Goal: Task Accomplishment & Management: Complete application form

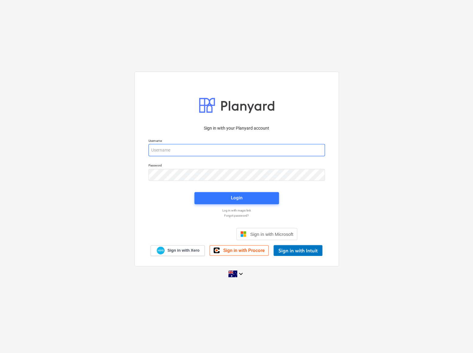
type input "[EMAIL_ADDRESS][PERSON_NAME][DOMAIN_NAME]"
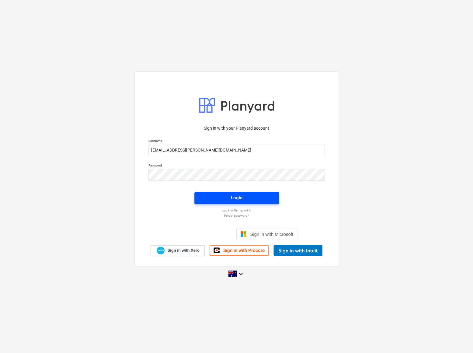
click at [226, 197] on span "Login" at bounding box center [236, 198] width 70 height 8
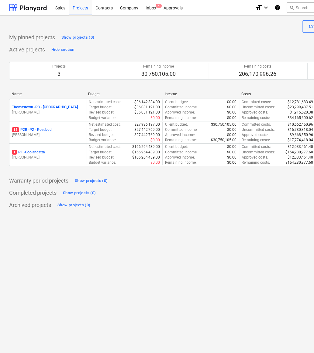
click at [235, 40] on div "My pinned projects Show projects (0)" at bounding box center [208, 38] width 398 height 10
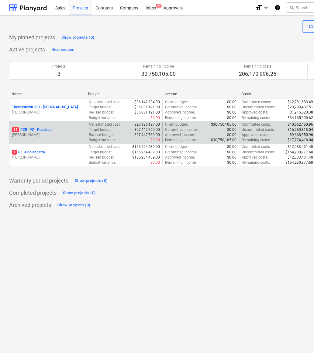
click at [40, 131] on p "11 P2R - P2 - Rosebud" at bounding box center [32, 129] width 40 height 5
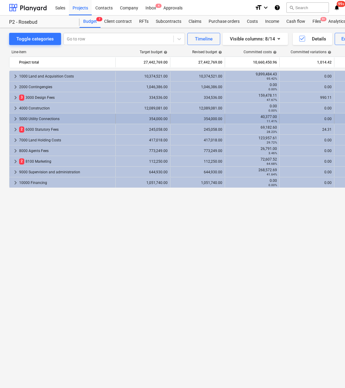
click at [16, 119] on span "keyboard_arrow_right" at bounding box center [15, 118] width 7 height 7
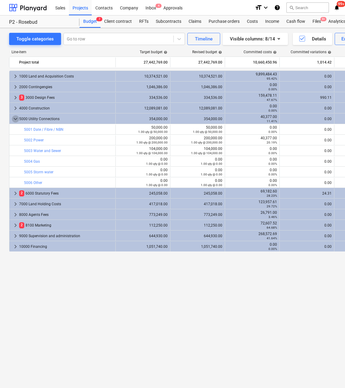
click at [16, 119] on span "keyboard_arrow_down" at bounding box center [15, 118] width 7 height 7
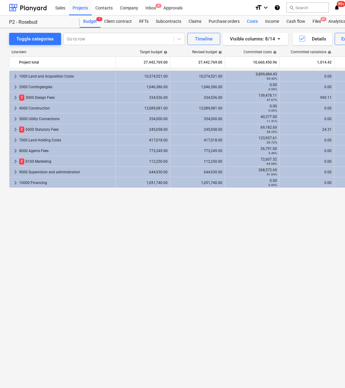
click at [250, 21] on div "Costs" at bounding box center [252, 21] width 18 height 12
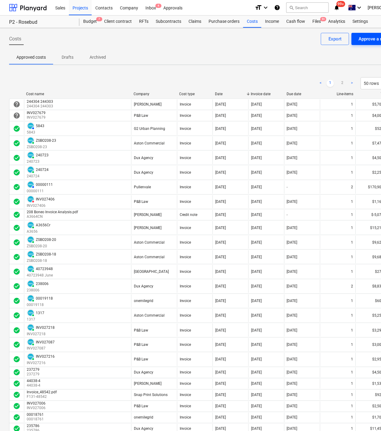
click at [366, 42] on div "Approve a new cost" at bounding box center [379, 39] width 40 height 8
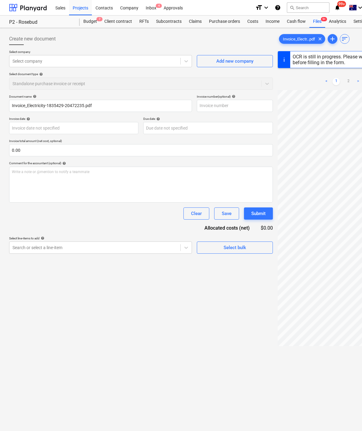
type input "20472235"
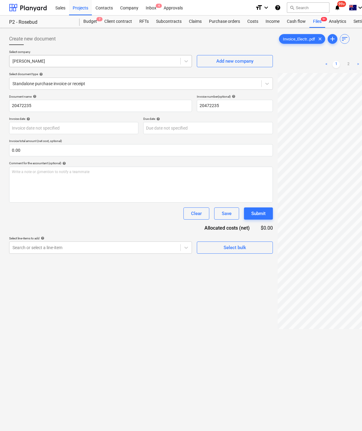
click at [132, 62] on div at bounding box center [94, 61] width 165 height 6
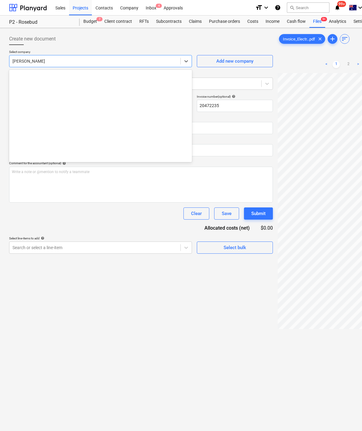
scroll to position [266, 0]
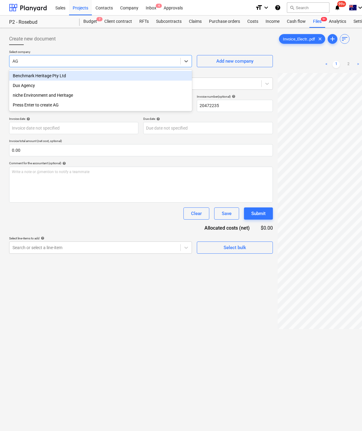
type input "AGL"
click at [68, 77] on div "Press Enter to create AGL" at bounding box center [100, 76] width 183 height 10
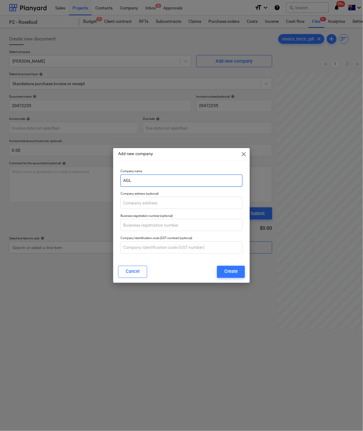
drag, startPoint x: 127, startPoint y: 179, endPoint x: 118, endPoint y: 180, distance: 9.2
click at [118, 180] on div "Company name AGL" at bounding box center [181, 178] width 127 height 22
click at [122, 180] on input "AGL" at bounding box center [182, 180] width 122 height 12
type input "Momentum Energy"
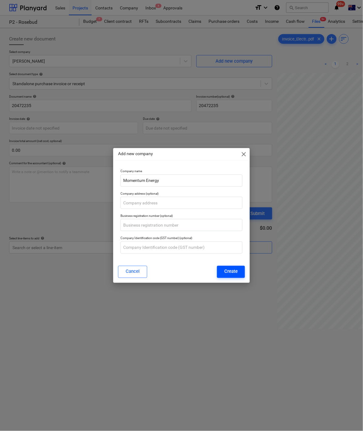
click at [230, 270] on div "Create" at bounding box center [231, 271] width 13 height 8
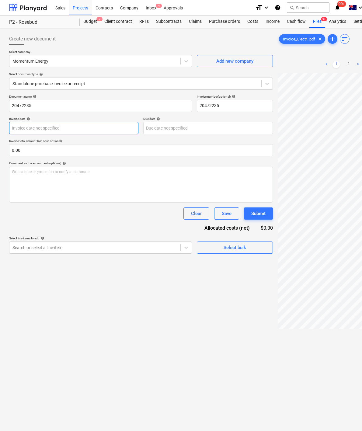
click at [46, 129] on body "Sales Projects Contacts Company Inbox 4 Approvals format_size keyboard_arrow_do…" at bounding box center [181, 215] width 362 height 431
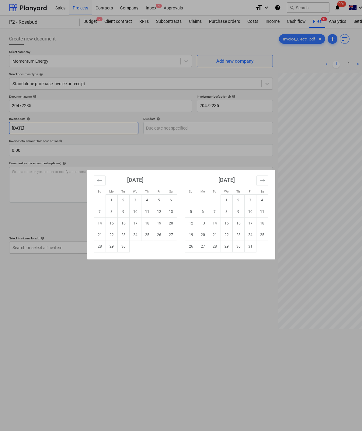
type input "[DATE]"
click at [160, 129] on div "Su Mo Tu We Th Fr Sa Su Mo Tu We Th Fr Sa [DATE] 1 2 3 4 5 6 7 8 9 10 11 12 13 …" at bounding box center [181, 215] width 362 height 431
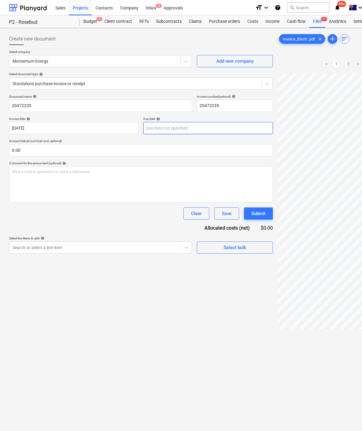
click at [163, 129] on body "Sales Projects Contacts Company Inbox 4 Approvals format_size keyboard_arrow_do…" at bounding box center [181, 215] width 362 height 431
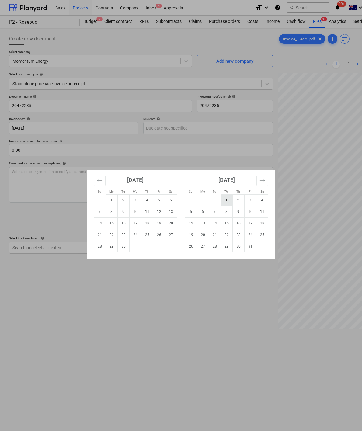
click at [228, 198] on td "1" at bounding box center [226, 200] width 12 height 12
type input "[DATE]"
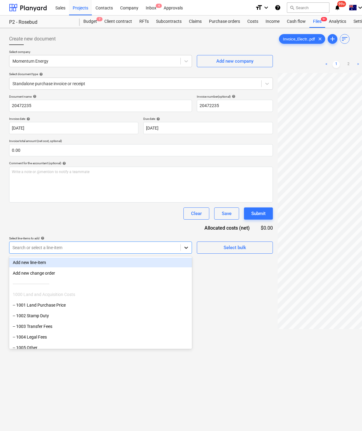
click at [186, 248] on icon at bounding box center [186, 247] width 4 height 2
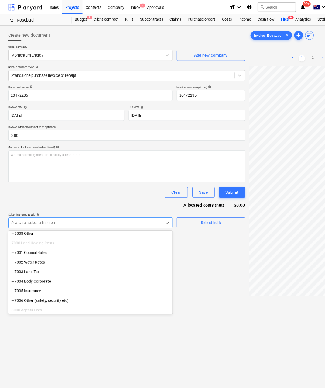
scroll to position [796, 0]
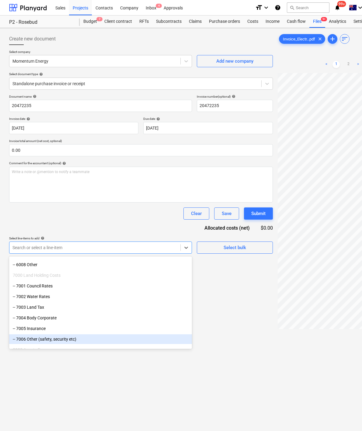
click at [45, 336] on div "-- 7006 Other (safety, security etc)" at bounding box center [100, 339] width 183 height 10
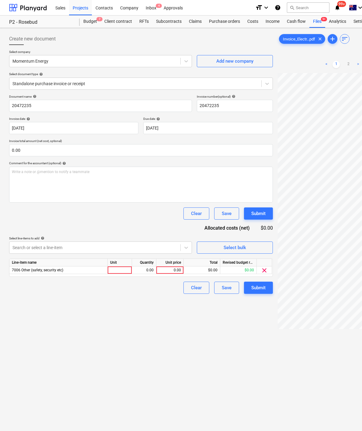
click at [99, 220] on div "Document name help 20472235 Invoice number (optional) help 20472235 Invoice dat…" at bounding box center [140, 194] width 263 height 199
click at [125, 272] on div at bounding box center [120, 270] width 24 height 8
type input "Qty"
click at [178, 269] on div "0.00" at bounding box center [170, 270] width 22 height 8
type input "9"
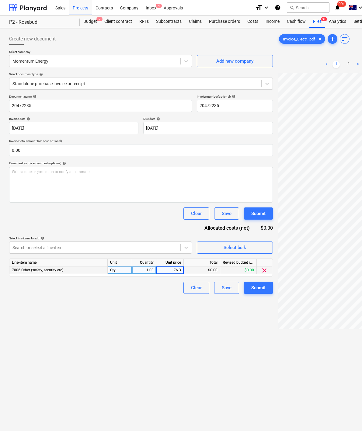
type input "76.32"
click at [151, 295] on div "Create new document Select company Momentum Energy Add new company Select docum…" at bounding box center [141, 259] width 268 height 459
click at [264, 289] on div "Submit" at bounding box center [258, 288] width 14 height 8
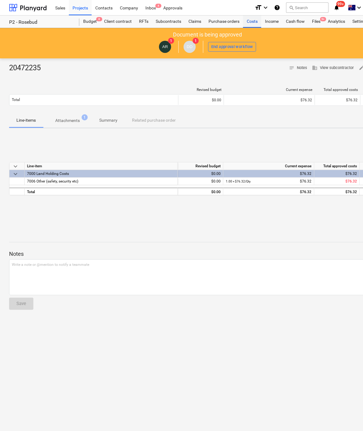
click at [256, 23] on div "Costs" at bounding box center [252, 21] width 18 height 12
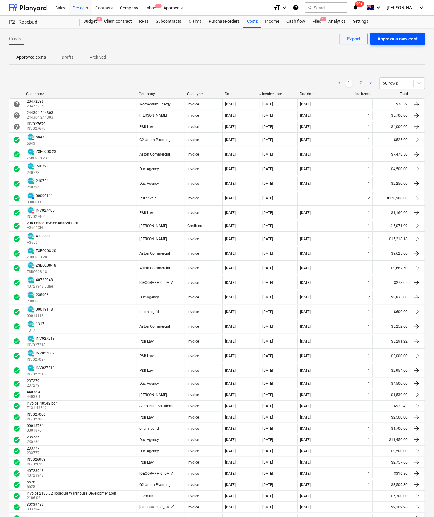
click at [391, 41] on div "Approve a new cost" at bounding box center [398, 39] width 40 height 8
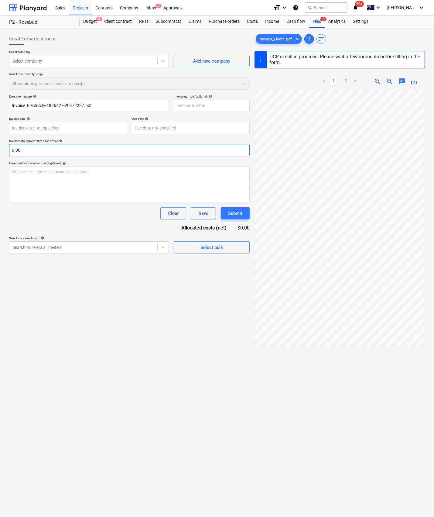
type input "20472287"
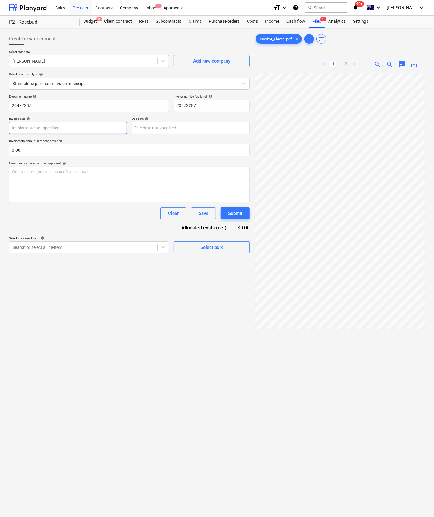
click at [85, 132] on body "Sales Projects Contacts Company Inbox 4 Approvals format_size keyboard_arrow_do…" at bounding box center [217, 258] width 434 height 517
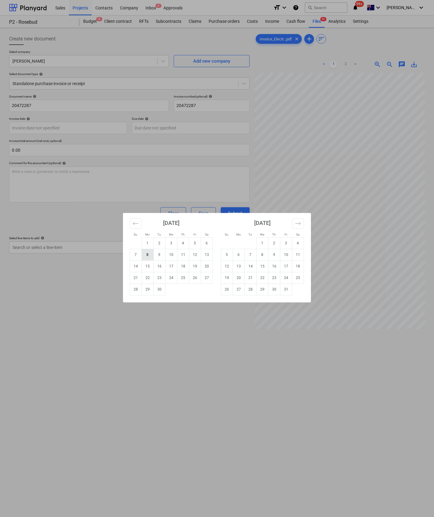
click at [145, 256] on td "8" at bounding box center [148, 255] width 12 height 12
type input "[DATE]"
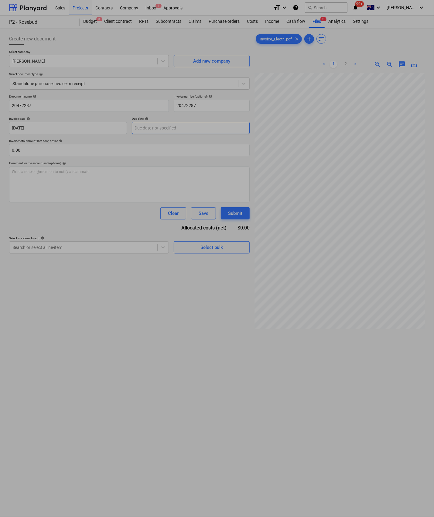
click at [149, 131] on body "Sales Projects Contacts Company Inbox 4 Approvals format_size keyboard_arrow_do…" at bounding box center [217, 258] width 434 height 517
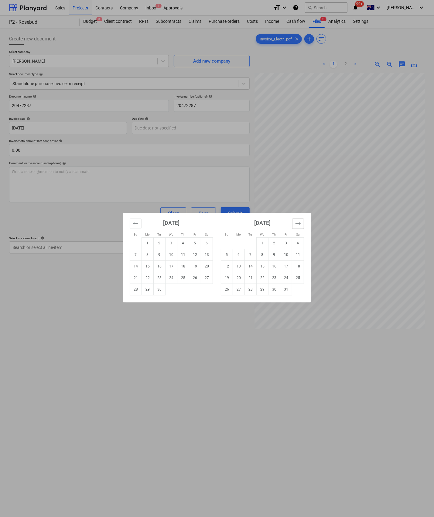
click at [301, 222] on button "Move forward to switch to the next month." at bounding box center [298, 224] width 12 height 10
click at [381, 166] on div "Su Mo Tu We Th Fr Sa Su Mo Tu We Th Fr Sa [DATE] 1 2 3 4 5 6 7 8 9 10 11 12 13 …" at bounding box center [217, 258] width 434 height 517
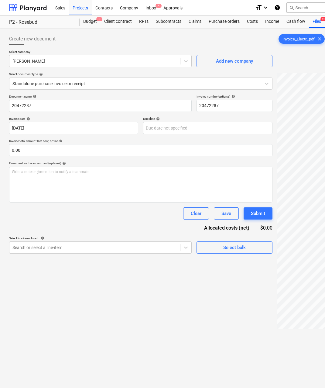
click at [161, 135] on div "Document name help 20472287 Invoice number (optional) help 20472287 Invoice dat…" at bounding box center [140, 174] width 263 height 159
click at [161, 132] on body "Sales Projects Contacts Company Inbox 4 Approvals format_size keyboard_arrow_do…" at bounding box center [162, 194] width 325 height 388
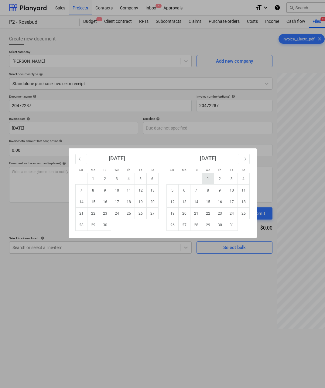
click at [210, 180] on td "1" at bounding box center [208, 179] width 12 height 12
type input "[DATE]"
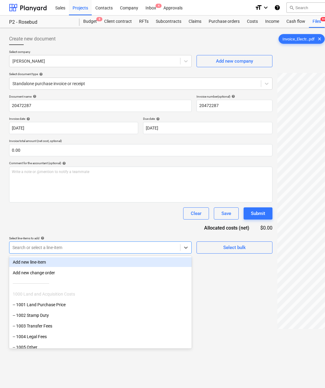
click at [72, 249] on div at bounding box center [94, 247] width 165 height 6
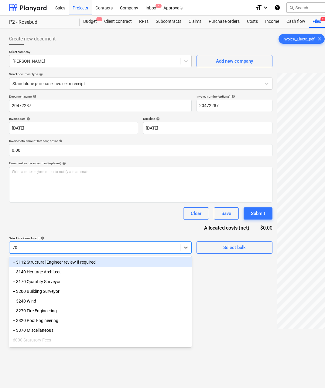
type input "700"
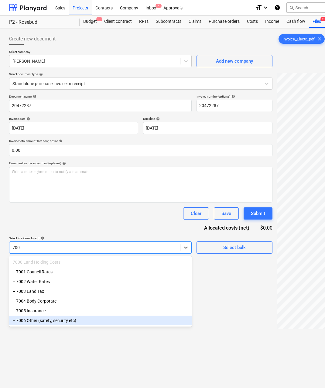
click at [40, 322] on div "-- 7006 Other (safety, security etc)" at bounding box center [100, 320] width 183 height 10
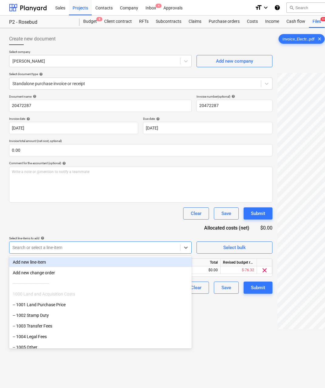
click at [122, 227] on div "Document name help 20472287 Invoice number (optional) help 20472287 Invoice dat…" at bounding box center [140, 194] width 263 height 199
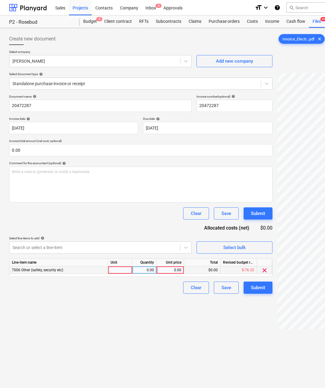
click at [116, 271] on div at bounding box center [120, 270] width 24 height 8
type input "Qty"
drag, startPoint x: 171, startPoint y: 272, endPoint x: 238, endPoint y: 251, distance: 70.4
click at [171, 272] on div "0.00" at bounding box center [170, 270] width 22 height 8
click at [172, 267] on div "0.00" at bounding box center [170, 270] width 22 height 8
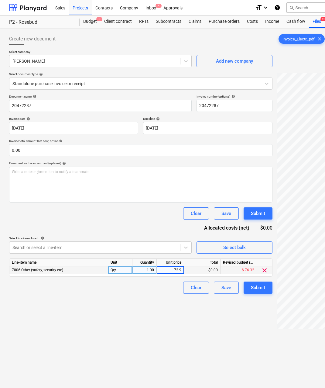
type input "72.90"
click at [139, 296] on div "Create new document Select company [PERSON_NAME] Add new company Select documen…" at bounding box center [141, 238] width 268 height 416
click at [55, 66] on div "[PERSON_NAME]" at bounding box center [100, 61] width 183 height 12
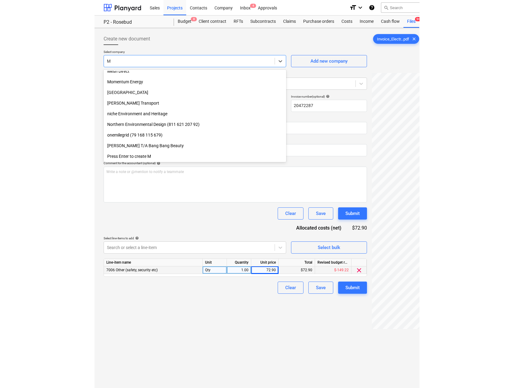
scroll to position [122, 0]
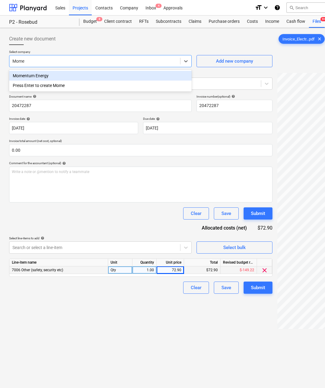
type input "Momen"
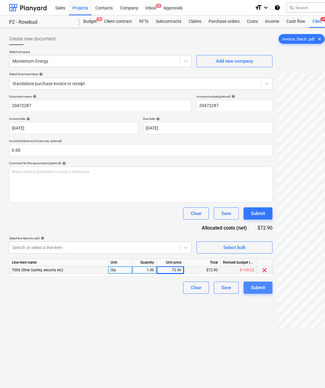
click at [261, 290] on div "Submit" at bounding box center [258, 288] width 14 height 8
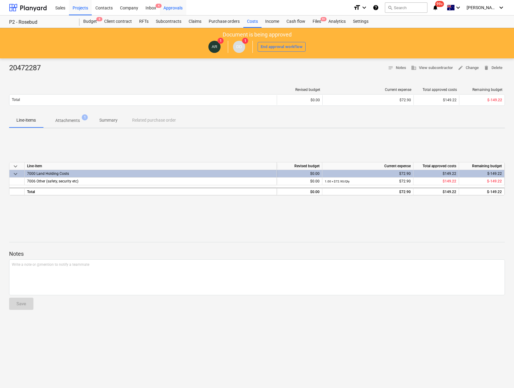
click at [171, 11] on div "Approvals" at bounding box center [173, 7] width 26 height 15
